Goal: Task Accomplishment & Management: Use online tool/utility

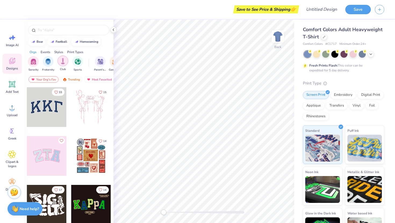
click at [64, 64] on div "filter for Club" at bounding box center [62, 61] width 11 height 11
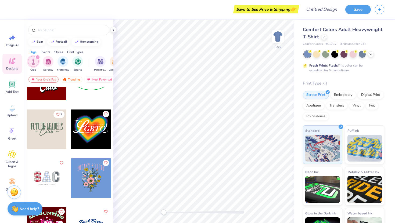
scroll to position [24, 0]
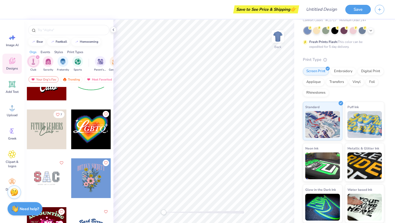
click at [88, 169] on div at bounding box center [91, 178] width 40 height 40
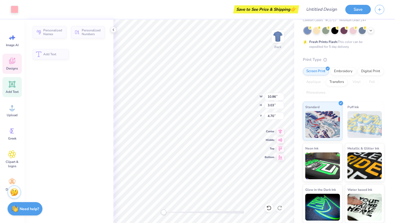
type input "10.86"
type input "3.03"
type input "4.70"
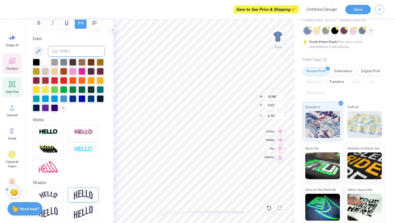
scroll to position [110, 0]
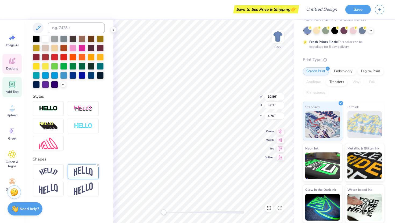
type textarea "The Dance Company"
click at [86, 171] on img at bounding box center [83, 171] width 19 height 10
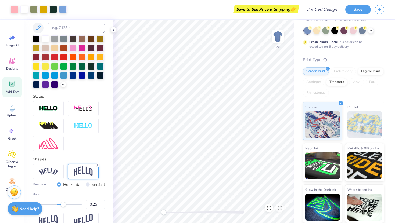
drag, startPoint x: 162, startPoint y: 213, endPoint x: 191, endPoint y: 211, distance: 28.3
click at [192, 211] on div at bounding box center [204, 212] width 81 height 3
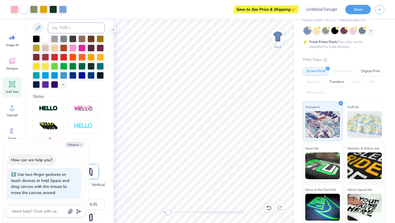
click at [159, 213] on div "Back" at bounding box center [203, 122] width 181 height 204
click at [157, 213] on div "Back" at bounding box center [203, 122] width 181 height 204
click at [96, 164] on icon at bounding box center [97, 165] width 3 height 3
click at [91, 174] on img at bounding box center [83, 171] width 19 height 10
click at [97, 143] on div at bounding box center [69, 126] width 72 height 50
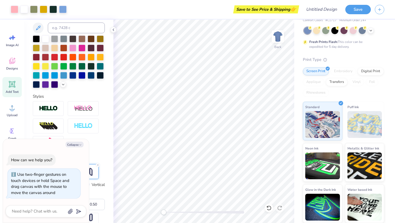
click at [75, 147] on div "Collapse How can we help you? Use two-finger gestures on touch devices or hold …" at bounding box center [46, 181] width 86 height 84
click at [75, 145] on button "Collapse" at bounding box center [75, 145] width 18 height 6
type textarea "x"
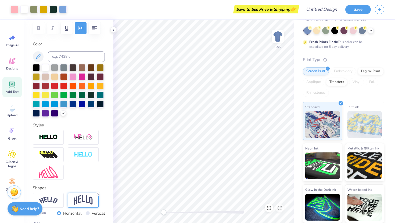
scroll to position [0, 0]
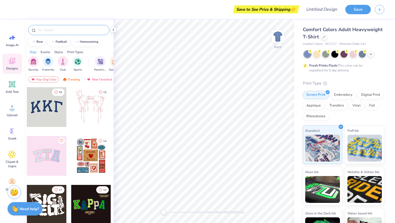
click at [49, 30] on input "text" at bounding box center [71, 29] width 69 height 5
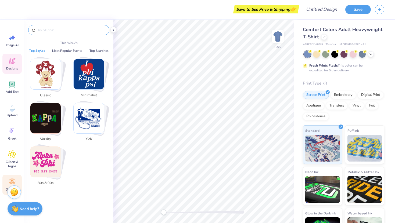
click at [11, 182] on icon at bounding box center [12, 182] width 6 height 5
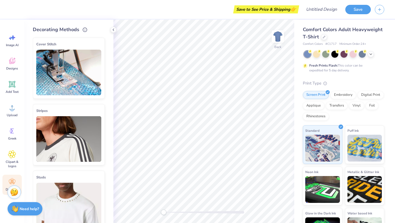
scroll to position [281, 0]
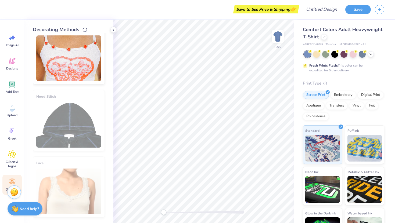
click at [69, 129] on div "Hood Stitch" at bounding box center [69, 120] width 72 height 61
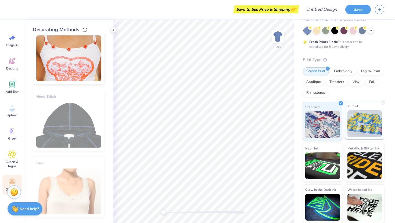
scroll to position [0, 0]
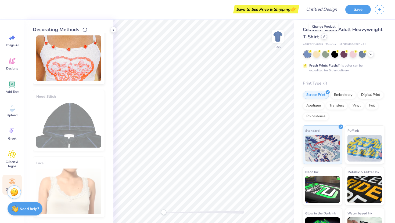
click at [324, 37] on icon at bounding box center [323, 36] width 3 height 3
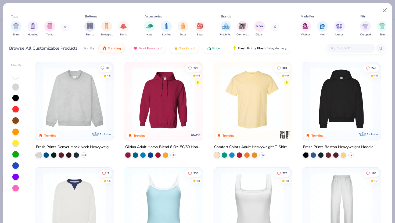
click at [92, 113] on img at bounding box center [74, 99] width 68 height 63
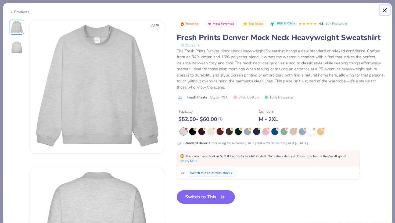
click at [384, 10] on button "Close" at bounding box center [384, 10] width 10 height 10
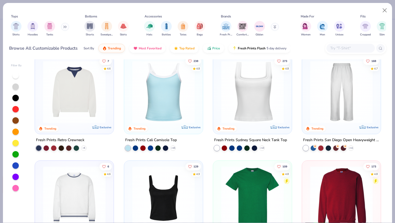
scroll to position [98, 0]
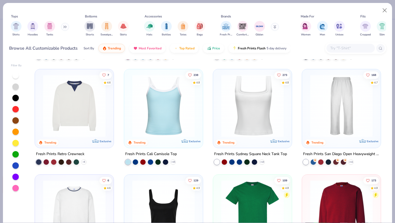
click at [338, 115] on img at bounding box center [341, 106] width 68 height 63
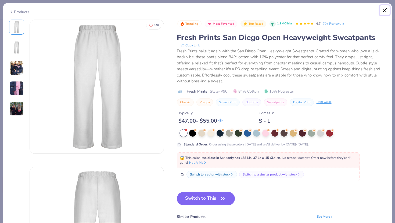
click at [383, 10] on button "Close" at bounding box center [384, 10] width 10 height 10
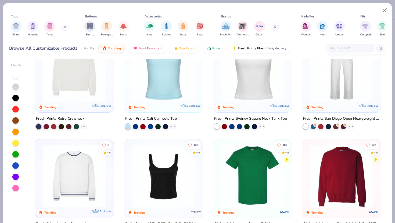
scroll to position [133, 0]
click at [334, 100] on img at bounding box center [341, 70] width 68 height 63
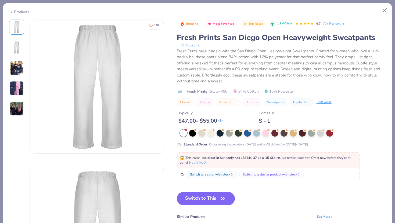
click at [15, 87] on img at bounding box center [16, 88] width 14 height 14
click at [382, 12] on button "Close" at bounding box center [384, 10] width 10 height 10
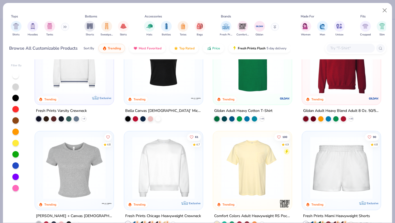
scroll to position [248, 0]
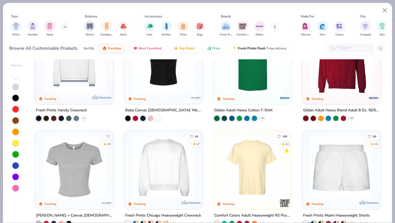
click at [64, 27] on icon at bounding box center [64, 27] width 3 height 3
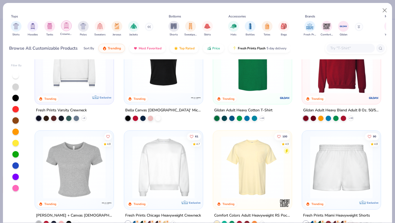
click at [66, 27] on img "filter for Crewnecks" at bounding box center [66, 26] width 6 height 6
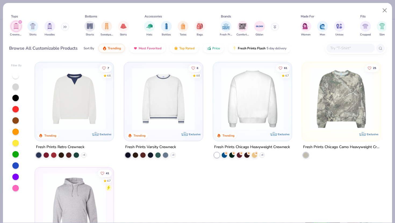
click at [218, 120] on img at bounding box center [184, 99] width 68 height 63
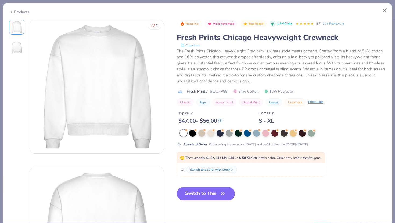
click at [204, 195] on button "Switch to This" at bounding box center [206, 193] width 58 height 13
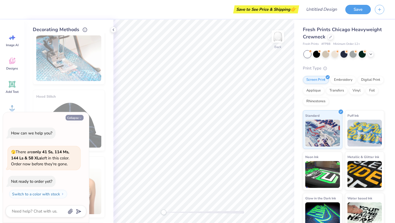
click at [75, 119] on button "Collapse" at bounding box center [75, 118] width 18 height 6
type textarea "x"
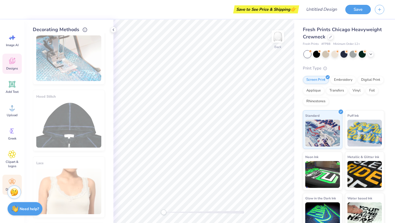
click at [12, 63] on icon at bounding box center [11, 62] width 5 height 4
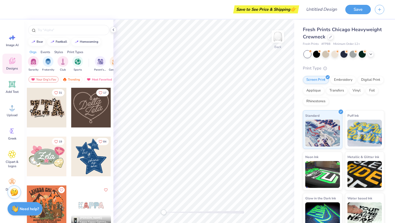
scroll to position [343, 0]
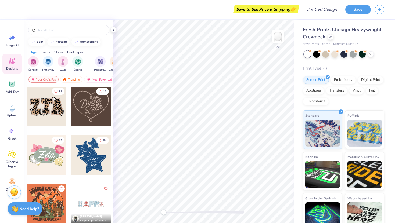
click at [91, 157] on div at bounding box center [91, 155] width 40 height 40
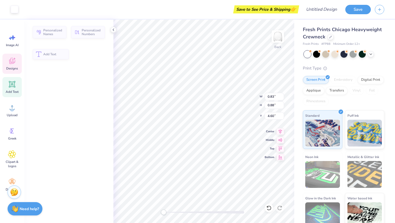
type input "0.83"
type input "0.88"
type input "4.60"
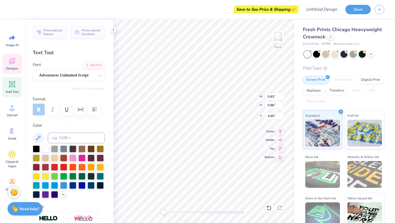
type input "1.95"
type input "0.85"
type input "7.34"
type textarea "The"
type input "8.89"
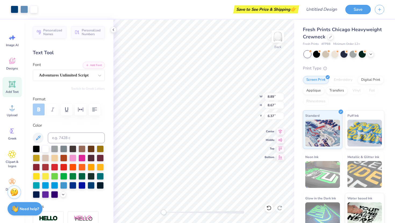
type input "8.67"
type input "6.37"
type input "1.66"
type input "0.87"
type input "10.92"
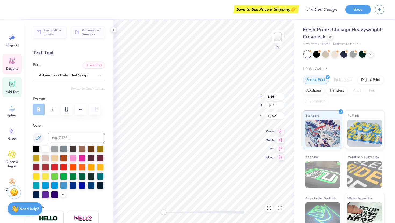
type input "3.77"
type input "1.43"
type input "9.66"
type input "1.66"
type input "0.87"
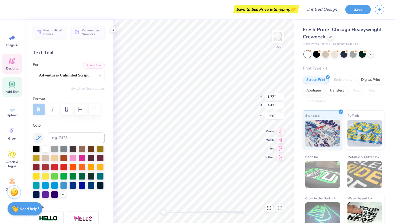
type input "10.92"
type textarea "Dance"
type input "10.31"
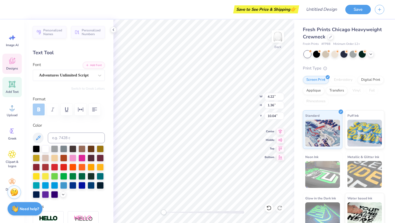
type input "12.04"
type input "3.00"
click at [223, 104] on li "Copy" at bounding box center [235, 101] width 42 height 10
type input "11.72"
type textarea "Company"
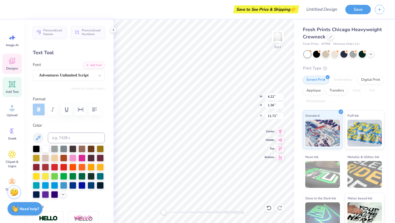
scroll to position [0, 1]
type input "4.09"
type input "4.13"
type input "3.04"
type input "0.83"
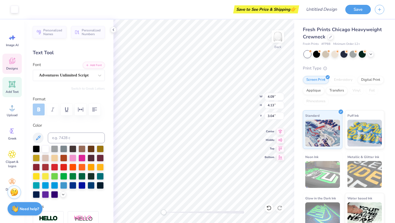
type input "0.88"
type input "4.60"
type textarea "20"
type input "0.82"
type input "0.89"
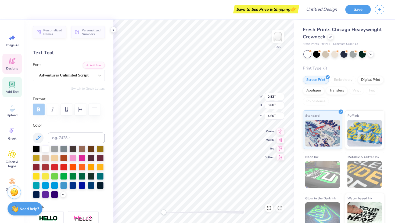
type input "4.76"
type textarea "25"
type input "4.22"
type input "1.36"
type input "9.82"
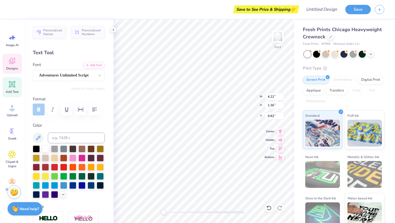
type input "4.37"
type input "0.98"
type input "12.15"
type input "4.22"
type input "1.36"
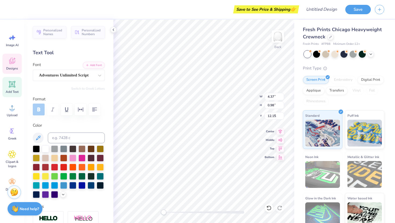
type input "9.82"
type input "3.85"
type input "0.86"
type input "11.62"
type input "4.22"
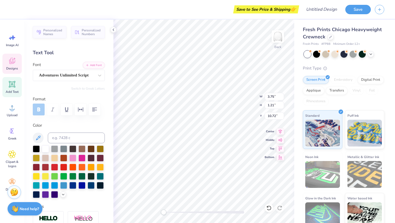
type input "1.36"
type input "9.82"
type input "3.75"
type input "1.21"
type input "11.77"
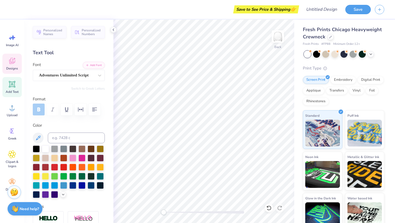
click at [10, 62] on icon at bounding box center [11, 62] width 5 height 4
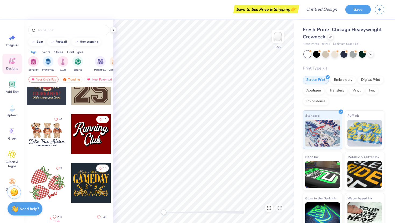
scroll to position [564, 0]
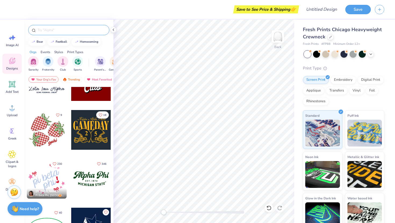
click at [56, 27] on div at bounding box center [68, 30] width 81 height 10
click at [57, 31] on input "text" at bounding box center [71, 29] width 69 height 5
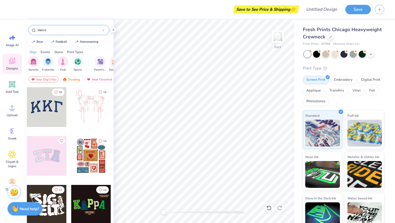
type input "dance"
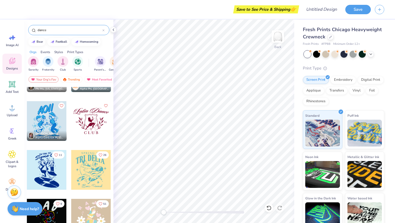
scroll to position [280, 0]
click at [80, 125] on div at bounding box center [91, 121] width 40 height 40
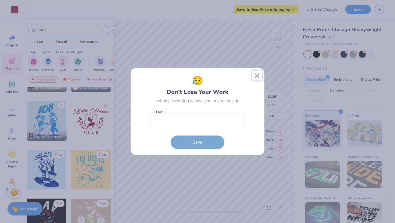
click at [255, 74] on button "Close" at bounding box center [257, 76] width 10 height 10
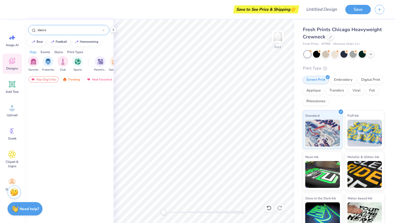
scroll to position [0, 0]
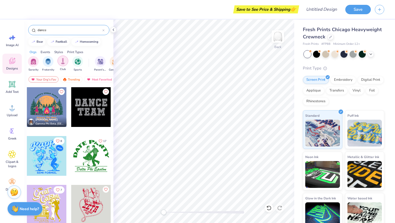
click at [63, 58] on img "filter for Club" at bounding box center [63, 61] width 6 height 6
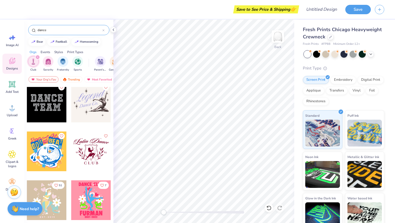
scroll to position [5, 0]
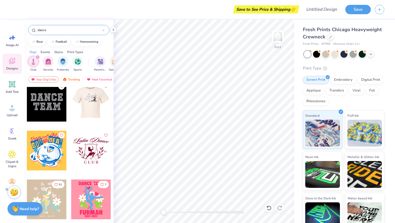
click at [84, 101] on div at bounding box center [91, 102] width 40 height 40
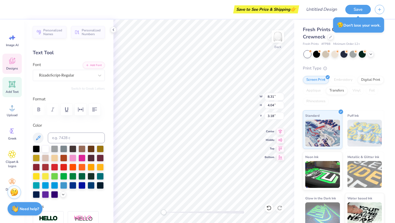
scroll to position [0, 1]
type textarea "The dance"
type input "5.43"
type input "1.79"
type input "6.82"
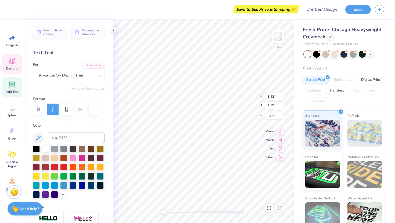
type textarea "Company."
click at [10, 66] on div "Designs" at bounding box center [11, 64] width 19 height 20
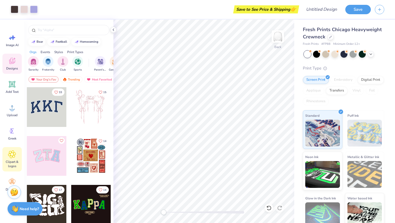
click at [12, 159] on div "Clipart & logos" at bounding box center [11, 159] width 19 height 24
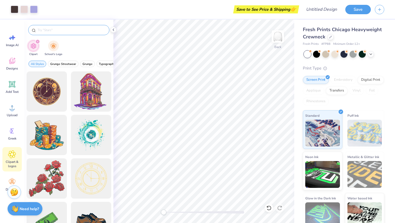
click at [58, 29] on input "text" at bounding box center [71, 29] width 69 height 5
type input "dance"
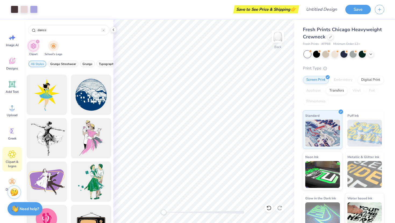
scroll to position [562, 0]
